Goal: Information Seeking & Learning: Learn about a topic

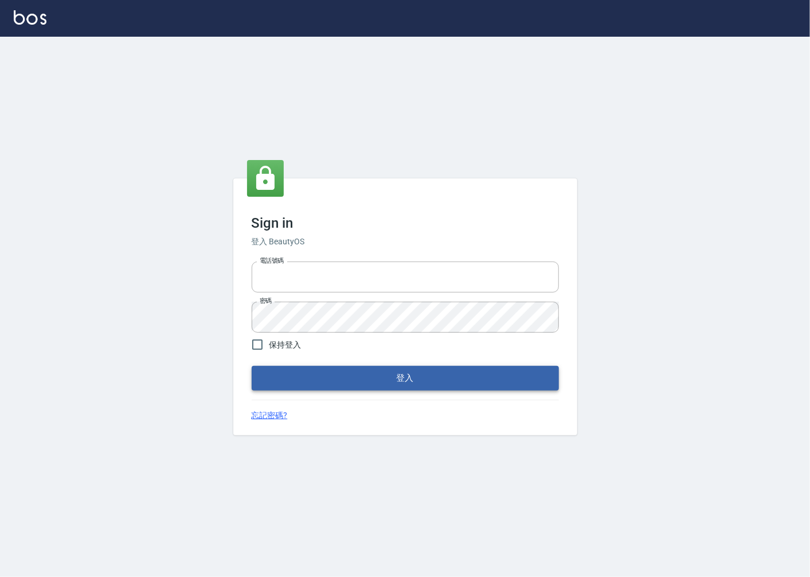
type input "0918920985"
click at [364, 389] on button "登入" at bounding box center [405, 378] width 307 height 24
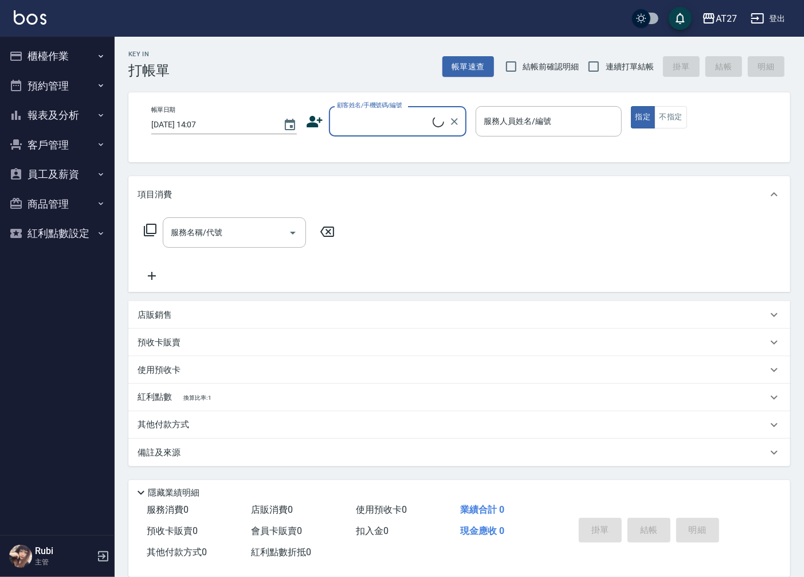
click at [356, 123] on input "顧客姓名/手機號碼/編號" at bounding box center [383, 121] width 99 height 20
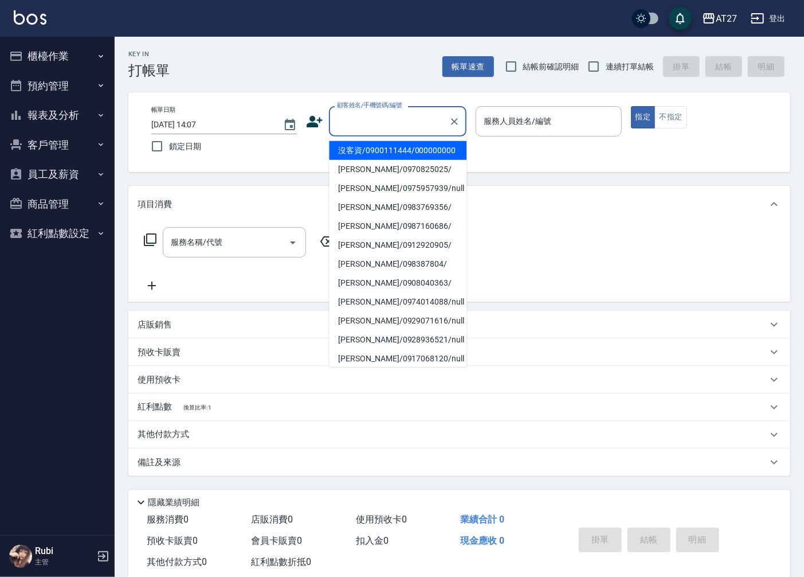
click at [371, 160] on li "沒客資/0900111444/000000000" at bounding box center [398, 150] width 138 height 19
type input "沒客資/0900111444/000000000"
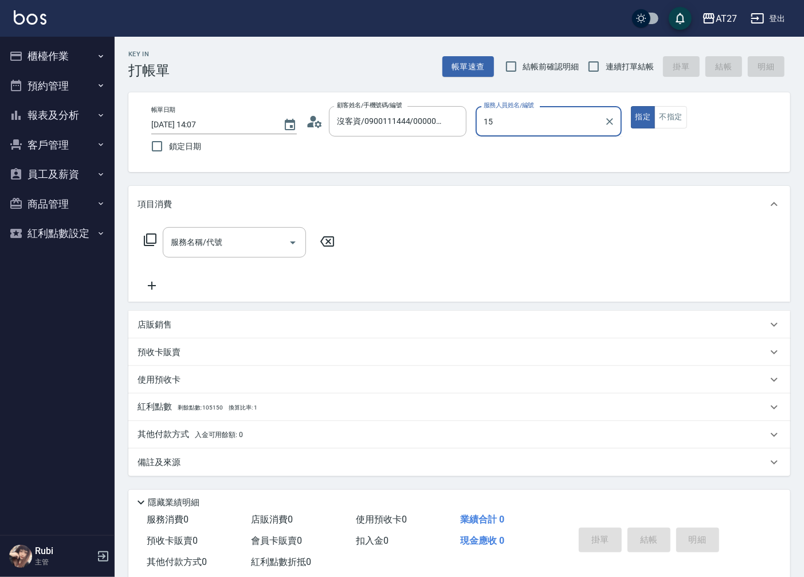
type input "Edison-15"
type button "true"
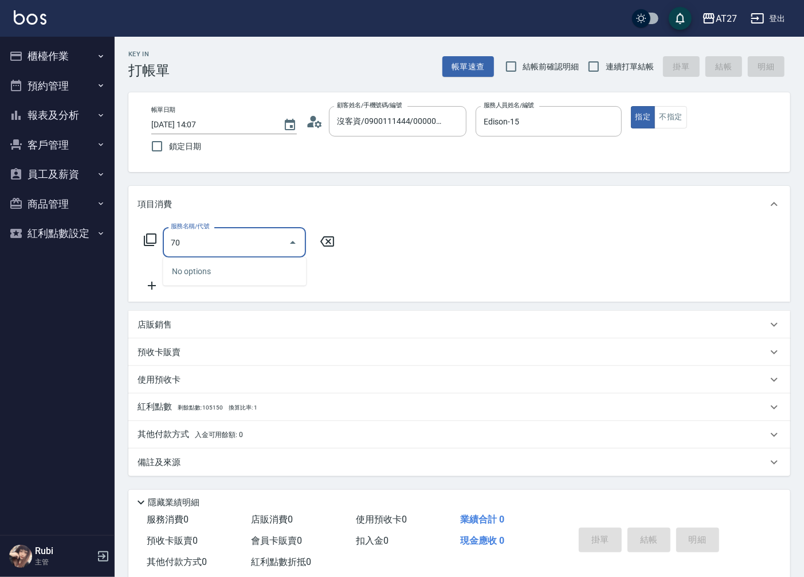
type input "704"
type input "500"
type input "新羽毛鉑金接髮調整(704)"
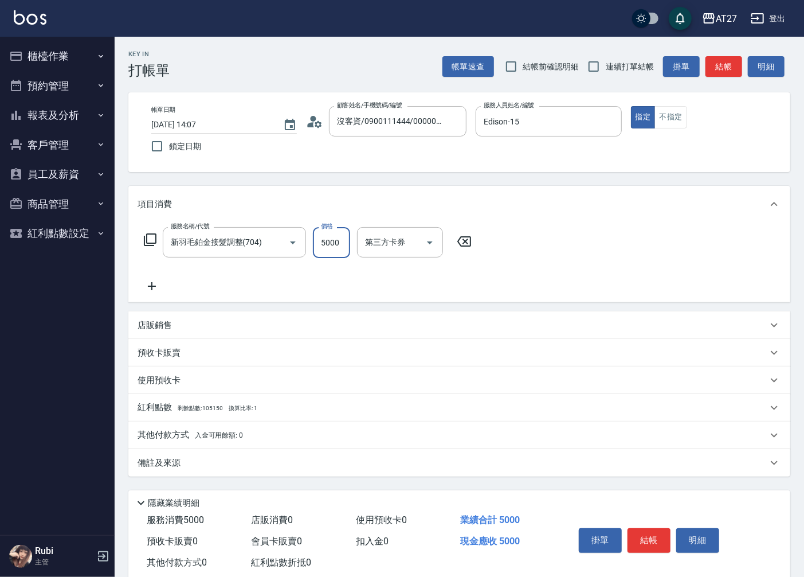
type input "4"
type input "0"
type input "400"
type input "40"
type input "4000"
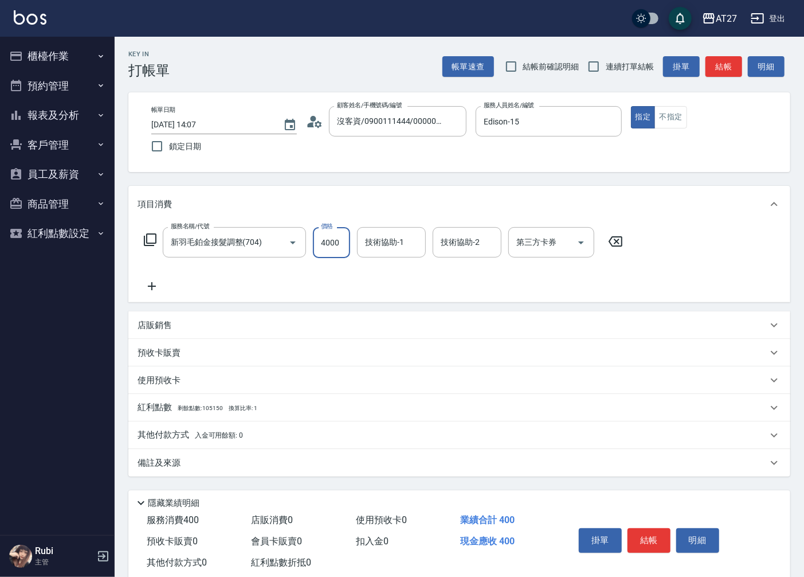
type input "400"
type input "4000"
type input "vivi-13"
click at [732, 67] on button "結帳" at bounding box center [723, 66] width 37 height 21
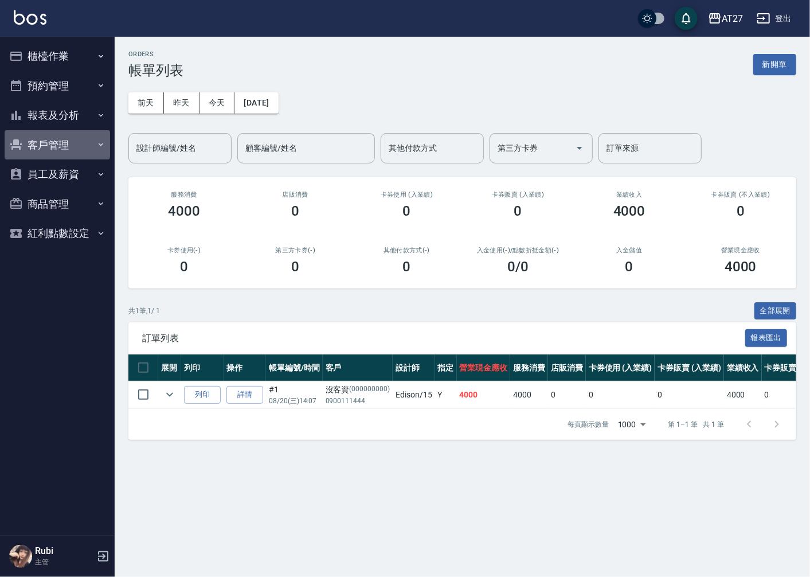
click at [67, 132] on button "客戶管理" at bounding box center [57, 145] width 105 height 30
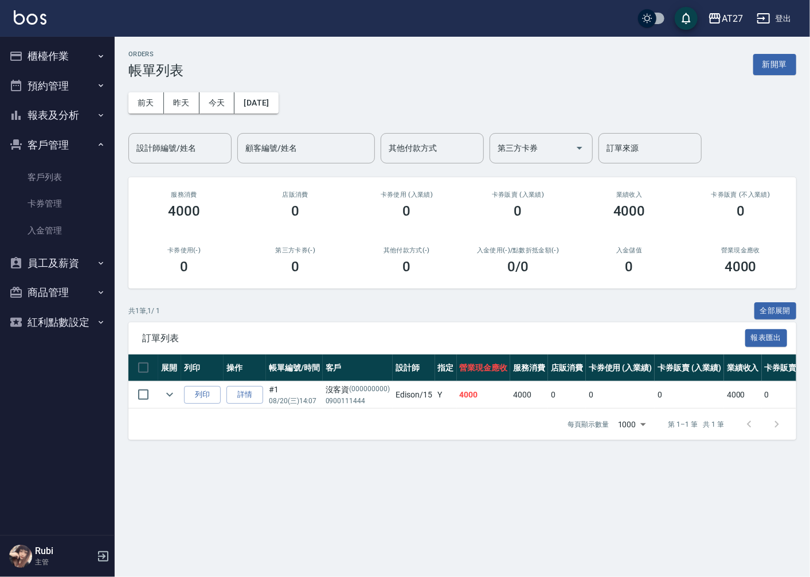
click at [69, 135] on button "客戶管理" at bounding box center [57, 145] width 105 height 30
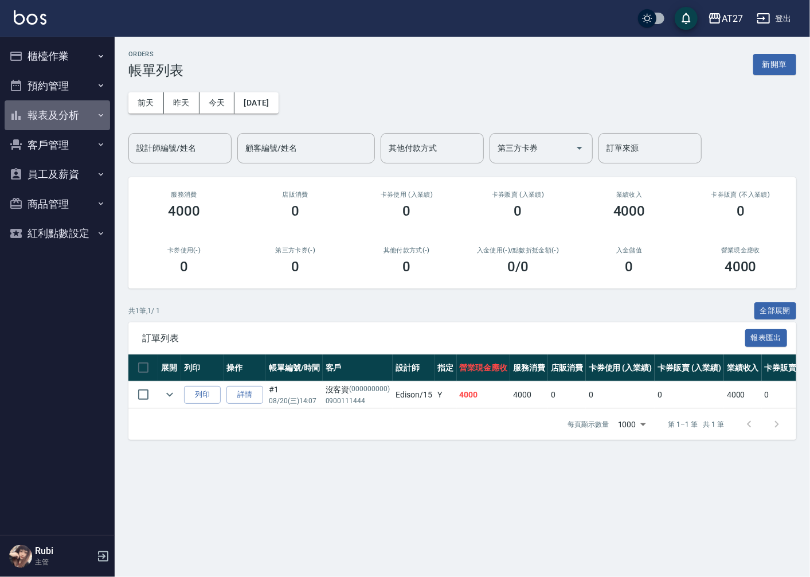
click at [77, 111] on button "報表及分析" at bounding box center [57, 115] width 105 height 30
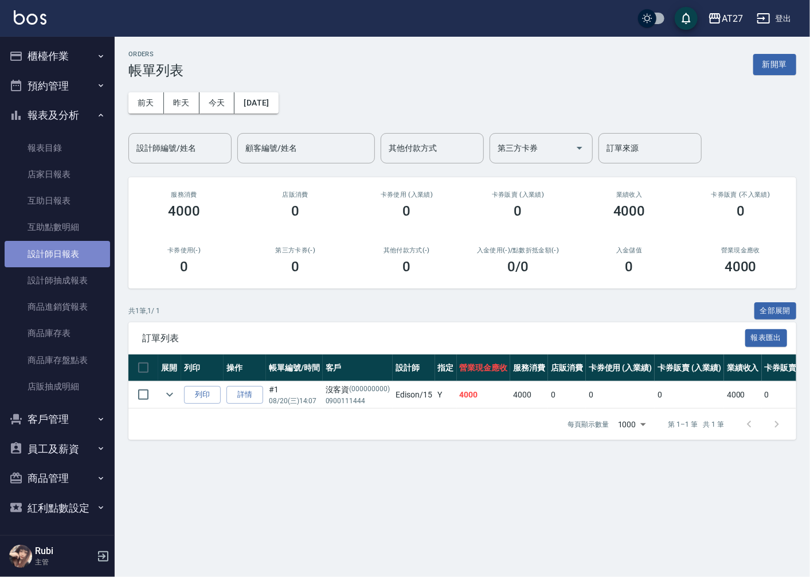
click at [72, 256] on link "設計師日報表" at bounding box center [57, 254] width 105 height 26
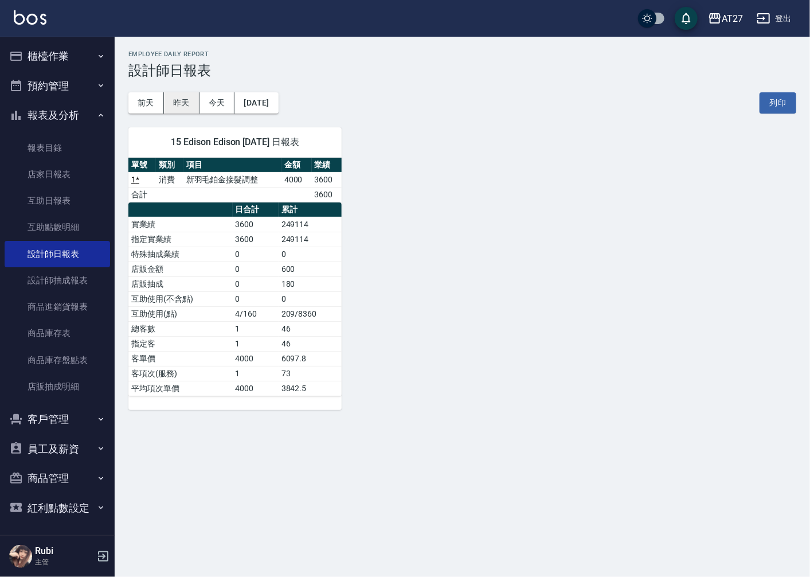
click at [176, 103] on button "昨天" at bounding box center [182, 102] width 36 height 21
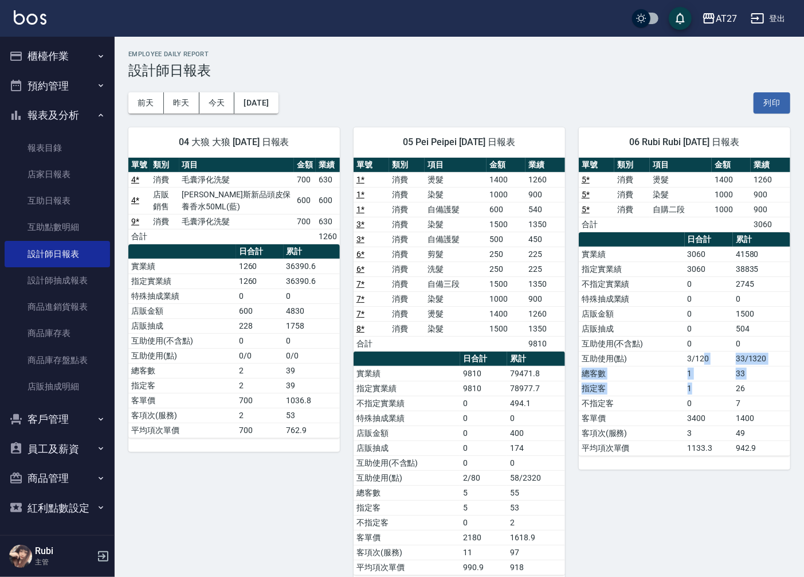
drag, startPoint x: 716, startPoint y: 382, endPoint x: 692, endPoint y: 342, distance: 47.1
click at [692, 342] on tbody "實業績 3060 41580 指定實業績 3060 38835 不指定實業績 0 2745 特殊抽成業績 0 0 店販金額 0 1500 店販抽成 0 504…" at bounding box center [684, 350] width 211 height 209
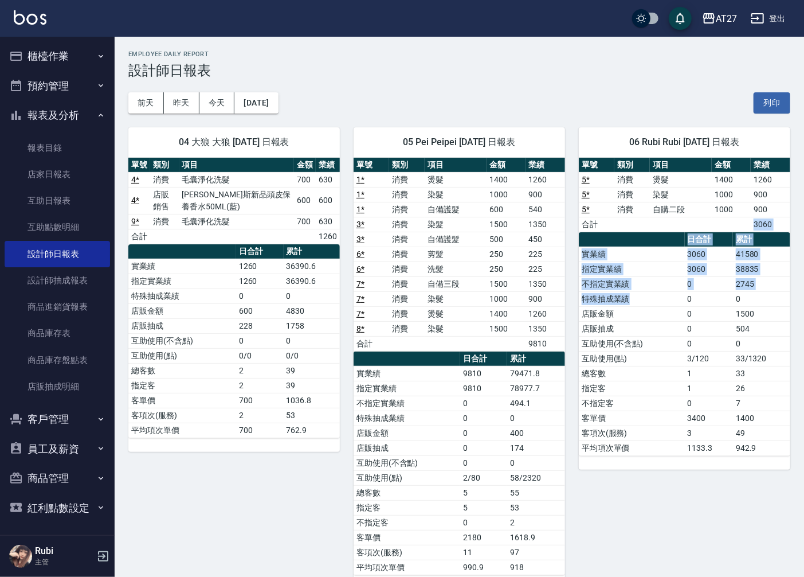
drag, startPoint x: 692, startPoint y: 342, endPoint x: 658, endPoint y: 323, distance: 38.5
click at [658, 323] on div "單號 類別 項目 金額 業績 5 * 消費 燙髮 1400 1260 5 * 消費 染髮 1000 900 5 * 消費 自購二段 1000 900 合計 3…" at bounding box center [684, 307] width 211 height 298
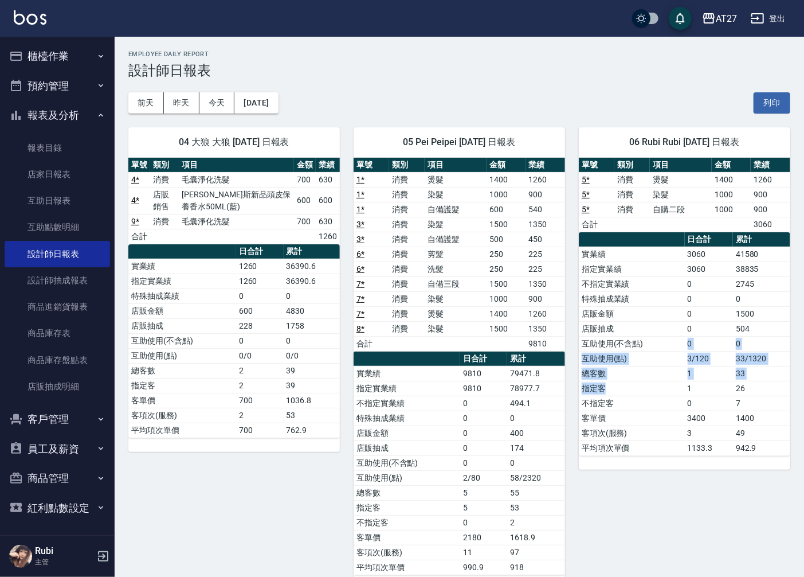
drag, startPoint x: 658, startPoint y: 323, endPoint x: 642, endPoint y: 335, distance: 19.7
click at [642, 335] on tbody "實業績 3060 41580 指定實業績 3060 38835 不指定實業績 0 2745 特殊抽成業績 0 0 店販金額 0 1500 店販抽成 0 504…" at bounding box center [684, 350] width 211 height 209
drag, startPoint x: 642, startPoint y: 335, endPoint x: 651, endPoint y: 293, distance: 42.3
click at [651, 293] on div "單號 類別 項目 金額 業績 5 * 消費 燙髮 1400 1260 5 * 消費 染髮 1000 900 5 * 消費 自購二段 1000 900 合計 3…" at bounding box center [684, 307] width 211 height 298
drag, startPoint x: 651, startPoint y: 293, endPoint x: 669, endPoint y: 337, distance: 47.0
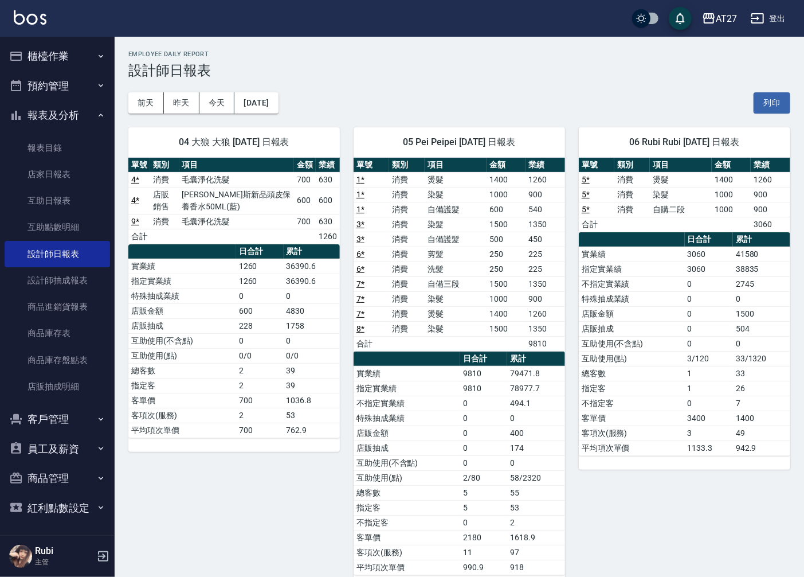
click at [669, 337] on td "互助使用(不含點)" at bounding box center [632, 343] width 106 height 15
click at [197, 97] on button "昨天" at bounding box center [182, 102] width 36 height 21
click at [232, 104] on button "今天" at bounding box center [217, 102] width 36 height 21
